Goal: Task Accomplishment & Management: Use online tool/utility

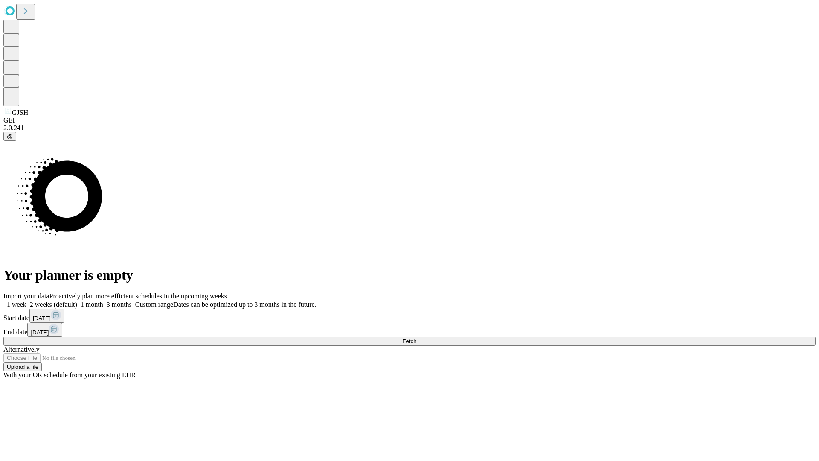
click at [417, 338] on span "Fetch" at bounding box center [409, 341] width 14 height 6
